Goal: Information Seeking & Learning: Check status

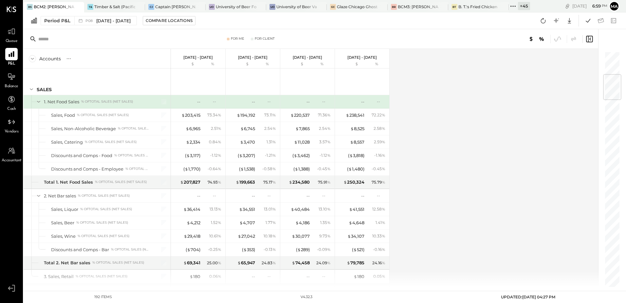
scroll to position [196, 0]
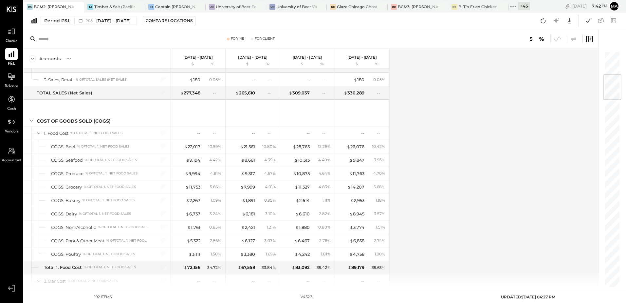
drag, startPoint x: 467, startPoint y: 125, endPoint x: 447, endPoint y: 104, distance: 28.7
click at [467, 125] on div "Accounts S % GL [DATE] - [DATE] $ % [DATE] - [DATE] $ % [DATE] - [DATE] $ % [DA…" at bounding box center [312, 168] width 576 height 238
click at [447, 153] on div "Accounts S % GL [DATE] - [DATE] $ % [DATE] - [DATE] $ % [DATE] - [DATE] $ % [DA…" at bounding box center [312, 168] width 576 height 238
click at [543, 19] on icon at bounding box center [543, 20] width 5 height 5
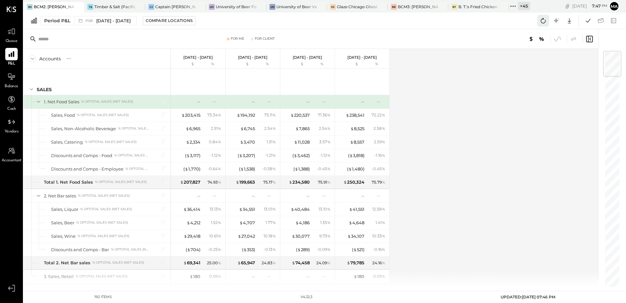
click at [543, 21] on icon at bounding box center [543, 20] width 9 height 9
click at [482, 94] on div "Accounts S % GL [DATE] - [DATE] $ % [DATE] - [DATE] $ % [DATE] - [DATE] $ % [DA…" at bounding box center [312, 168] width 576 height 238
click at [587, 23] on icon at bounding box center [588, 20] width 9 height 9
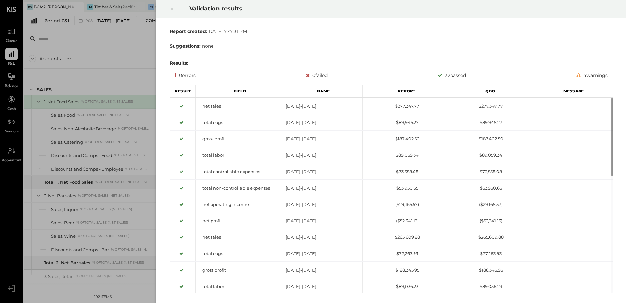
click at [174, 9] on div at bounding box center [171, 9] width 14 height 18
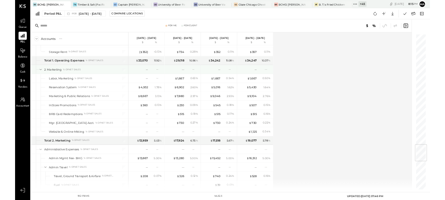
scroll to position [1408, 0]
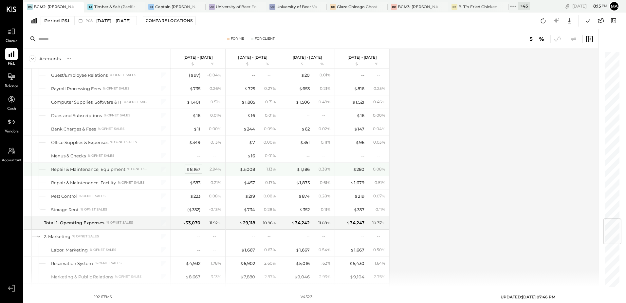
click at [194, 169] on div "$ 8,167" at bounding box center [193, 169] width 14 height 6
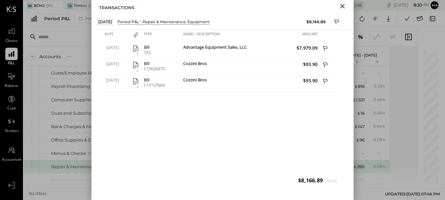
click at [68, 35] on input "text" at bounding box center [89, 37] width 103 height 12
click at [341, 6] on icon "Close" at bounding box center [342, 6] width 8 height 8
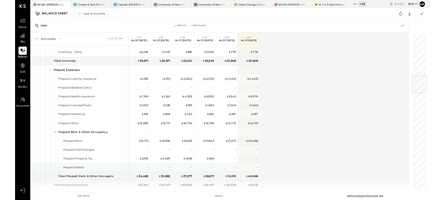
scroll to position [524, 0]
